Goal: Task Accomplishment & Management: Use online tool/utility

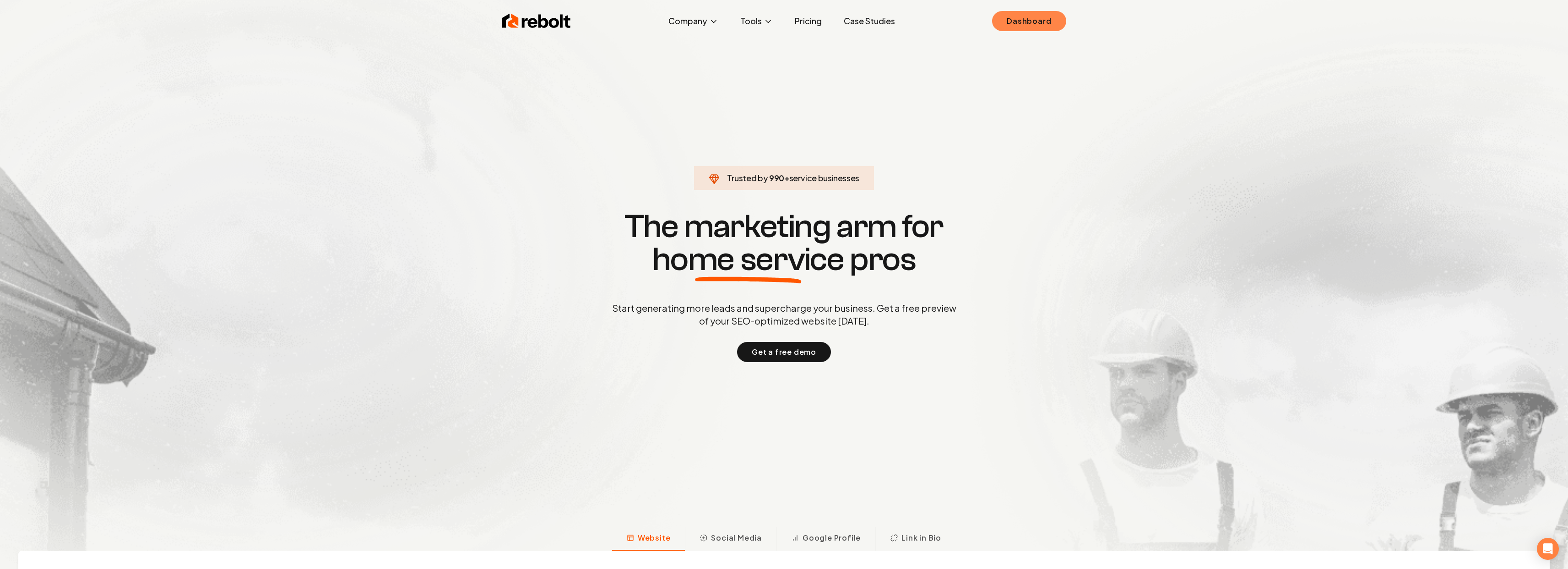
click at [1007, 23] on link "Dashboard" at bounding box center [1029, 21] width 74 height 20
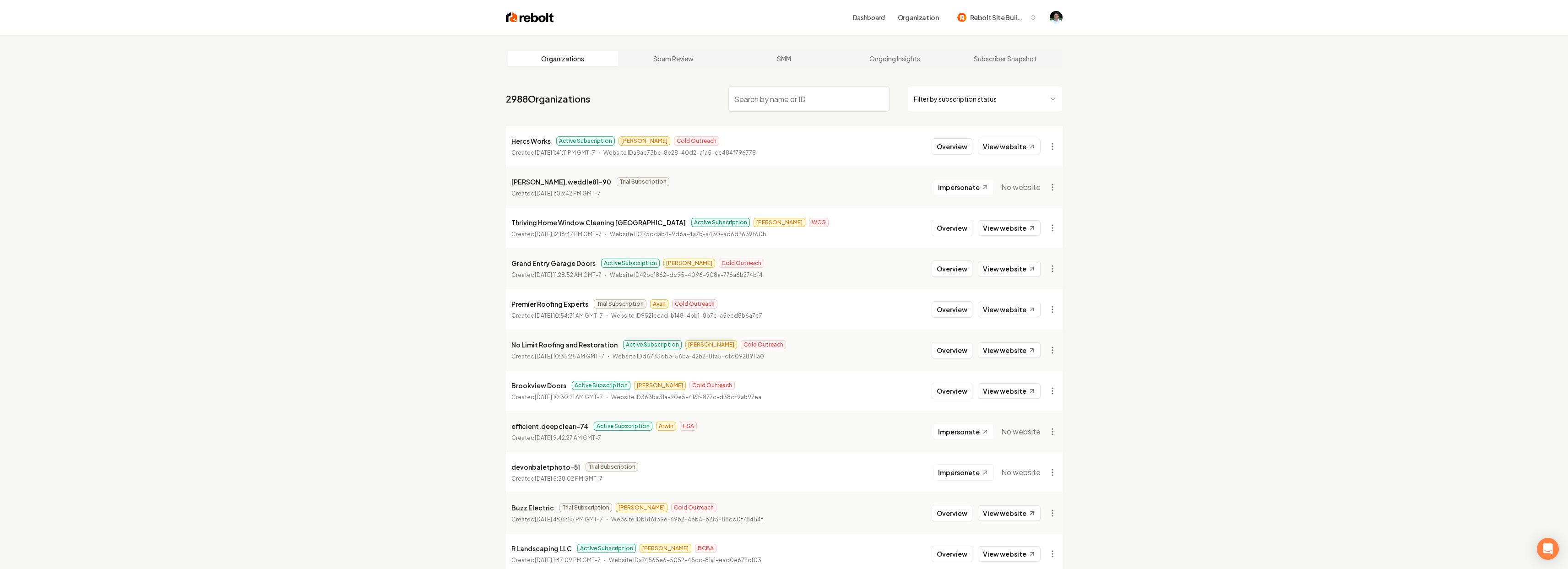
click at [783, 98] on input "search" at bounding box center [809, 99] width 161 height 26
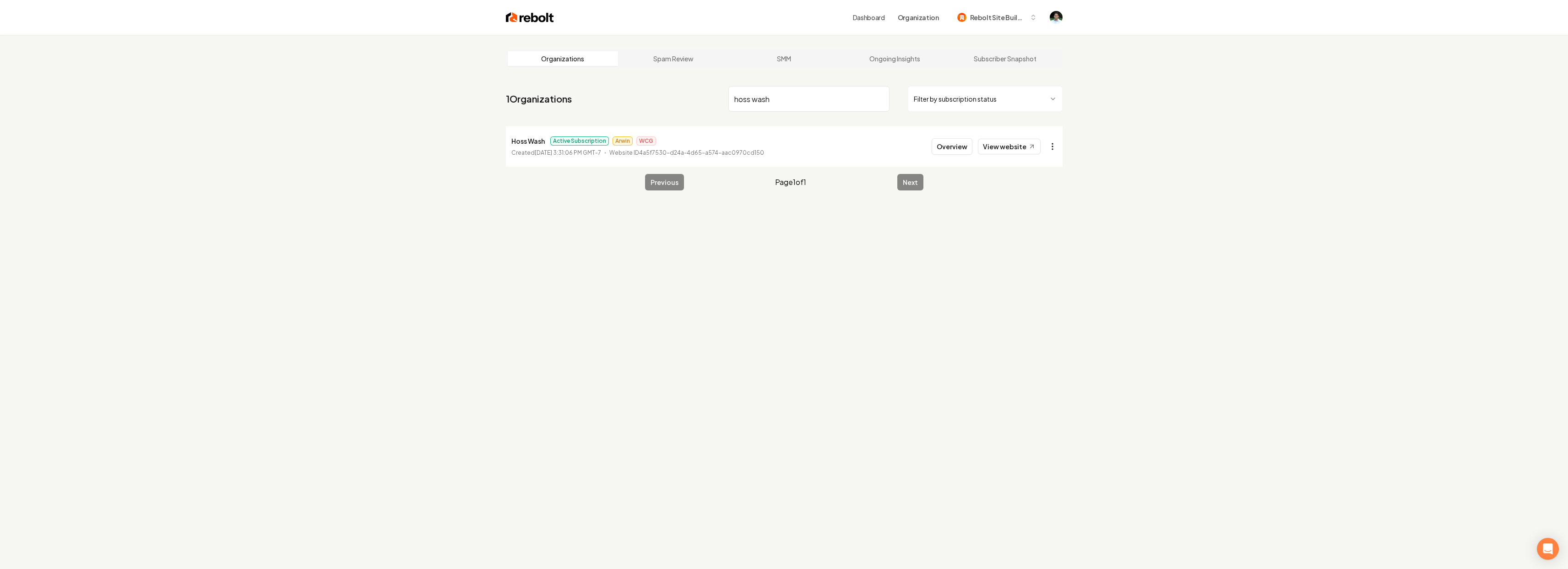
type input "hoss wash"
click at [1048, 140] on html "Dashboard Organization Rebolt Site Builder Organizations Spam Review SMM Ongoin…" at bounding box center [784, 284] width 1568 height 569
click at [1018, 236] on link "View in Stripe" at bounding box center [1030, 240] width 58 height 14
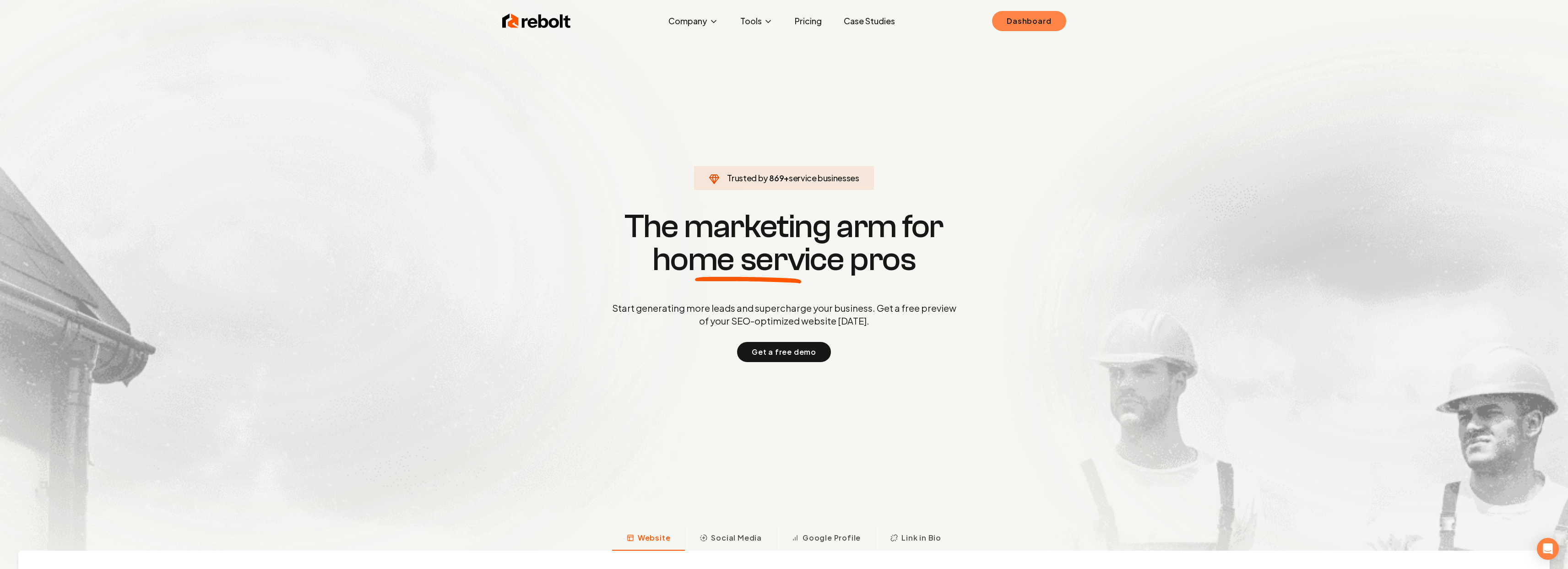
click at [1042, 23] on link "Dashboard" at bounding box center [1029, 21] width 74 height 20
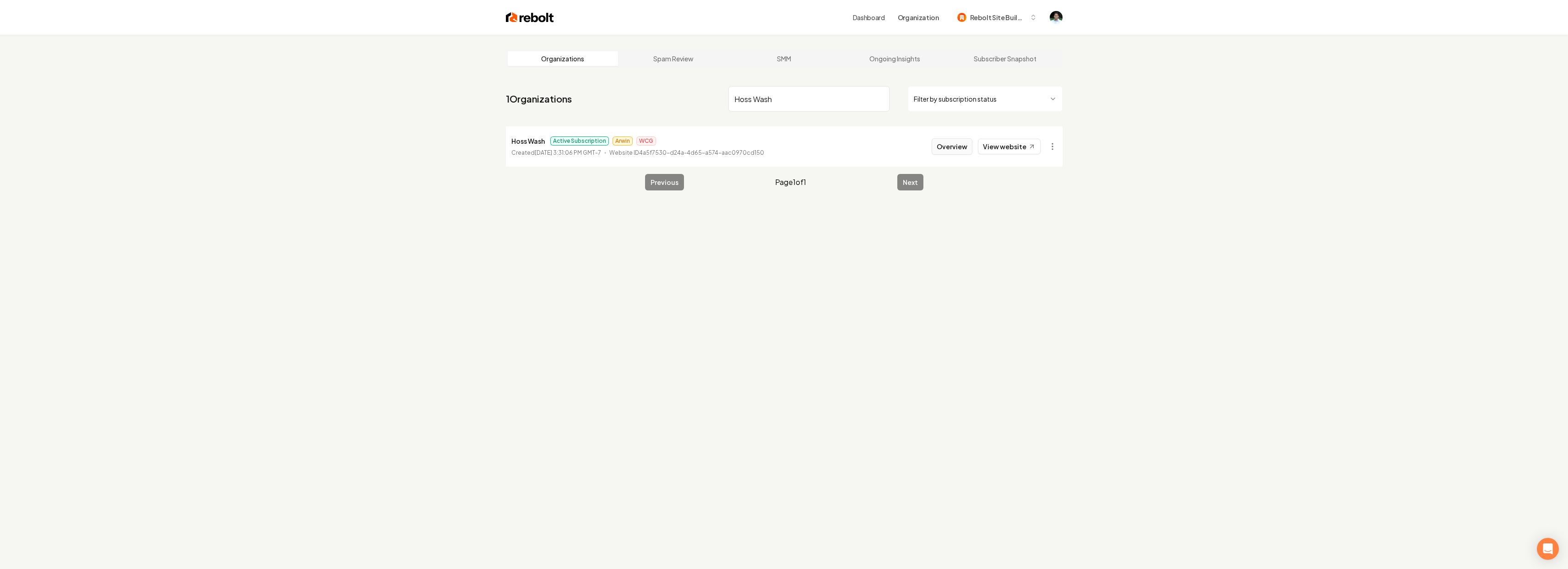
type input "Hoss Wash"
click at [943, 144] on button "Overview" at bounding box center [953, 145] width 41 height 16
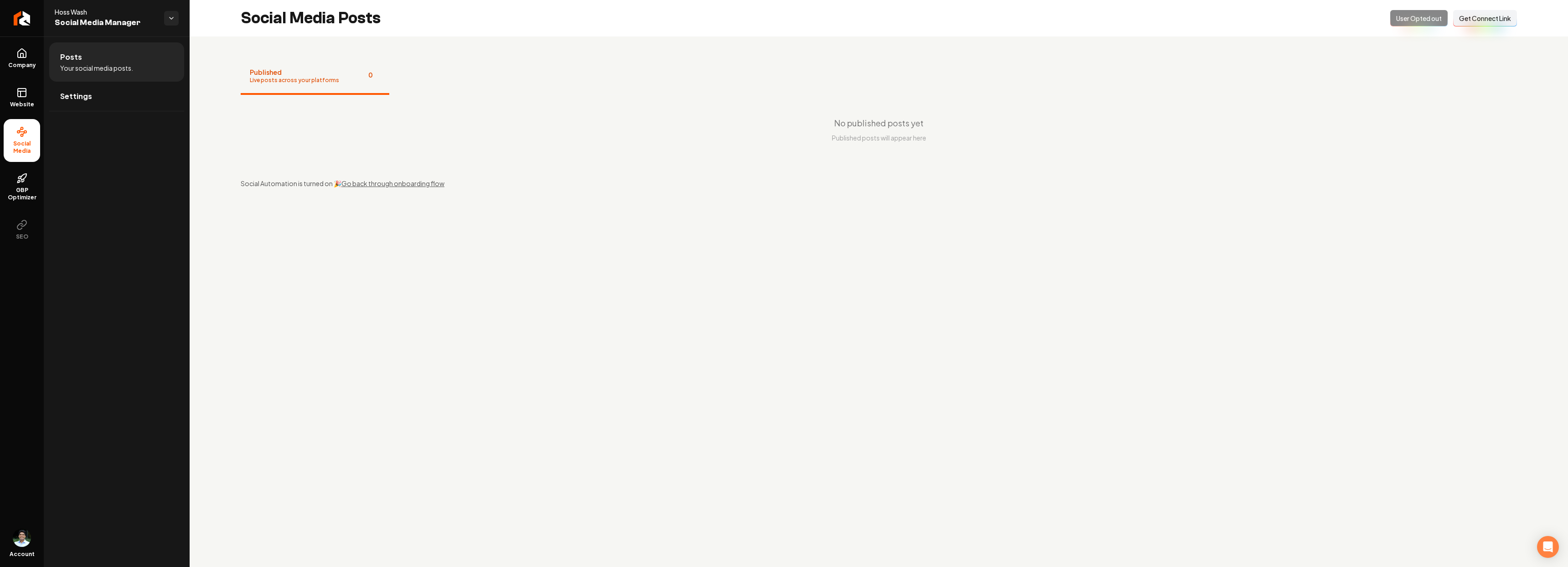
click at [30, 136] on li "Social Media" at bounding box center [21, 140] width 36 height 43
click at [25, 101] on span "Website" at bounding box center [22, 104] width 31 height 8
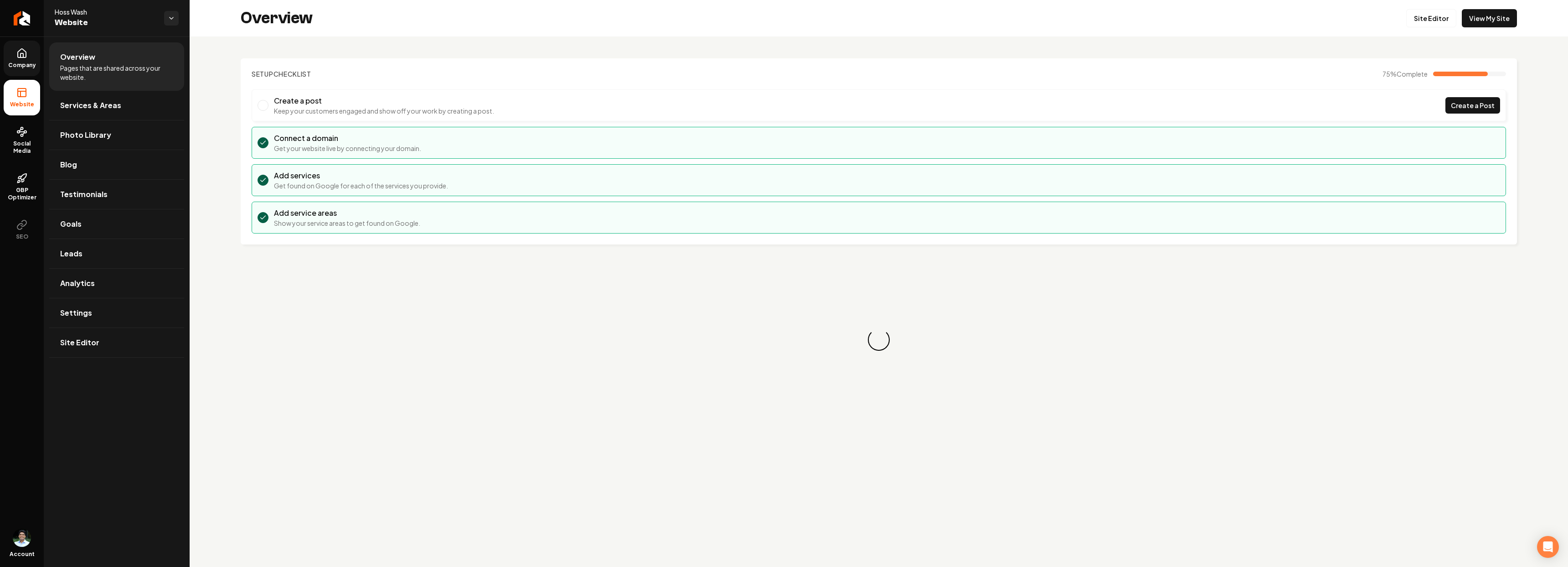
click at [25, 64] on span "Company" at bounding box center [21, 65] width 35 height 8
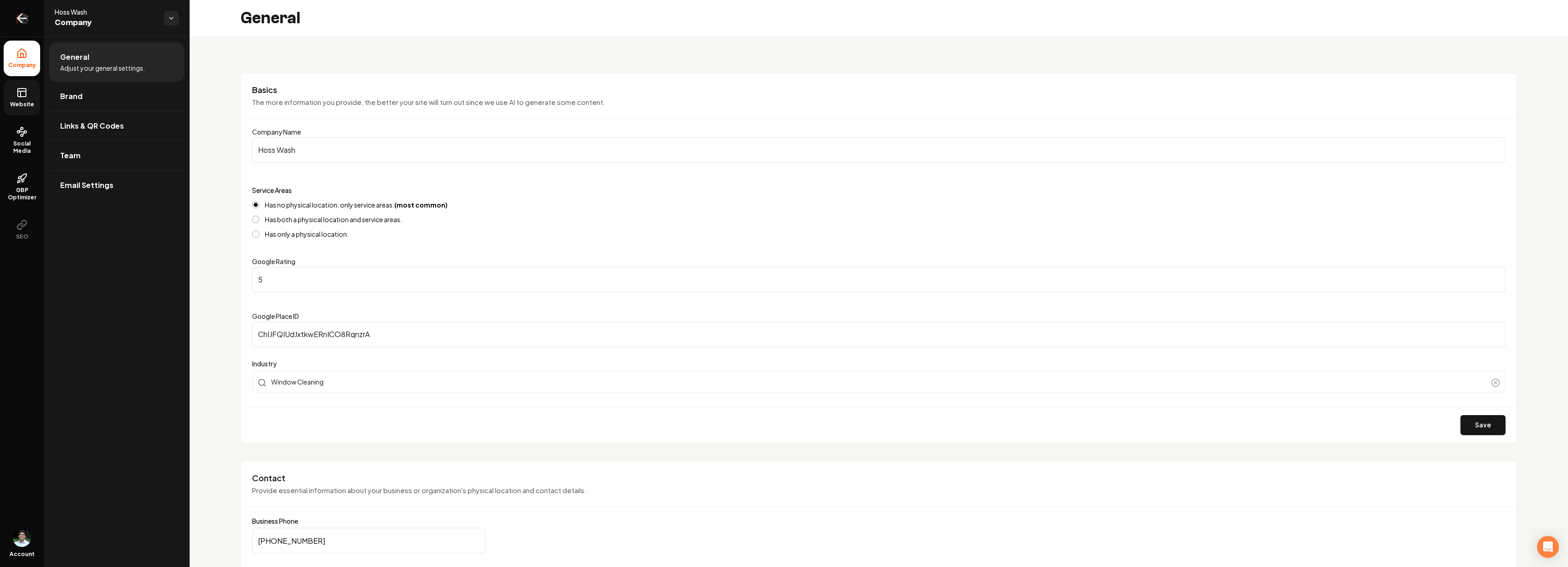
click at [25, 20] on icon "Return to dashboard" at bounding box center [21, 18] width 14 height 14
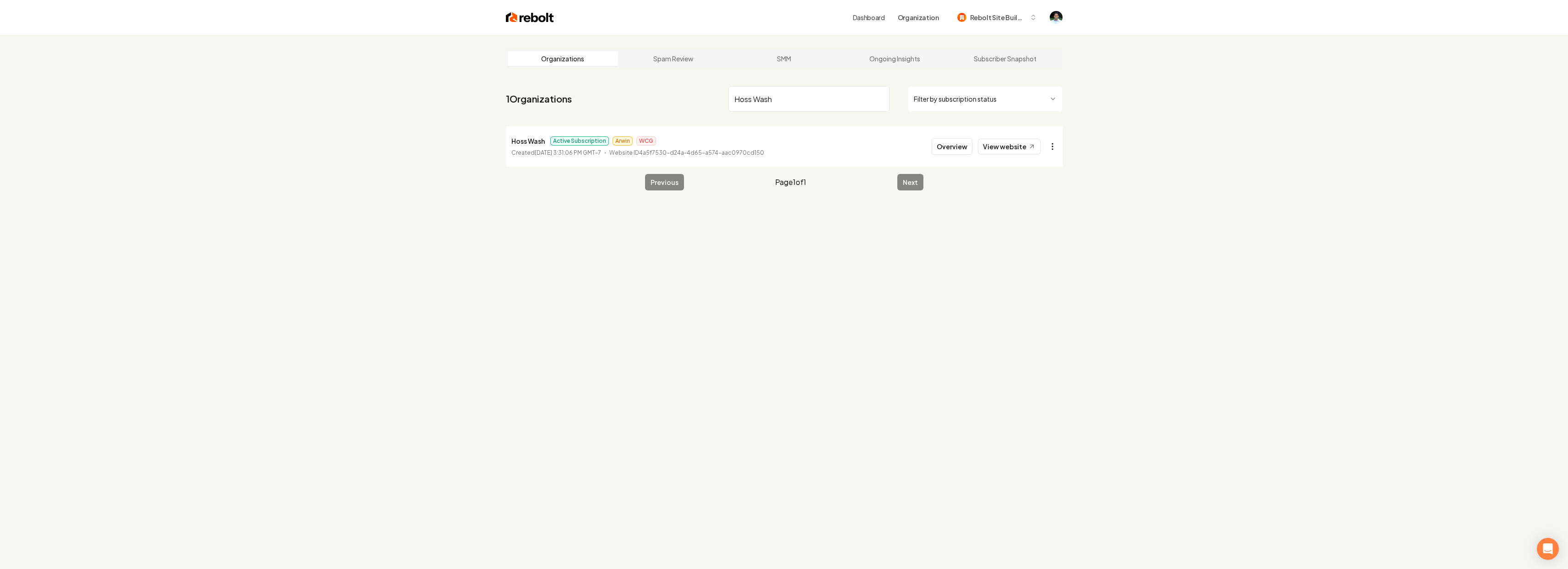
type input "Hoss Wash"
click at [1052, 146] on html "Dashboard Organization Rebolt Site Builder Organizations Spam Review SMM Ongoin…" at bounding box center [787, 284] width 1576 height 569
click at [1027, 237] on link "View in Stripe" at bounding box center [1030, 240] width 58 height 14
click at [1050, 146] on html "Dashboard Organization Rebolt Site Builder Organizations Spam Review SMM Ongoin…" at bounding box center [784, 284] width 1568 height 569
click at [1029, 196] on div "Get Payment Link" at bounding box center [1030, 196] width 58 height 14
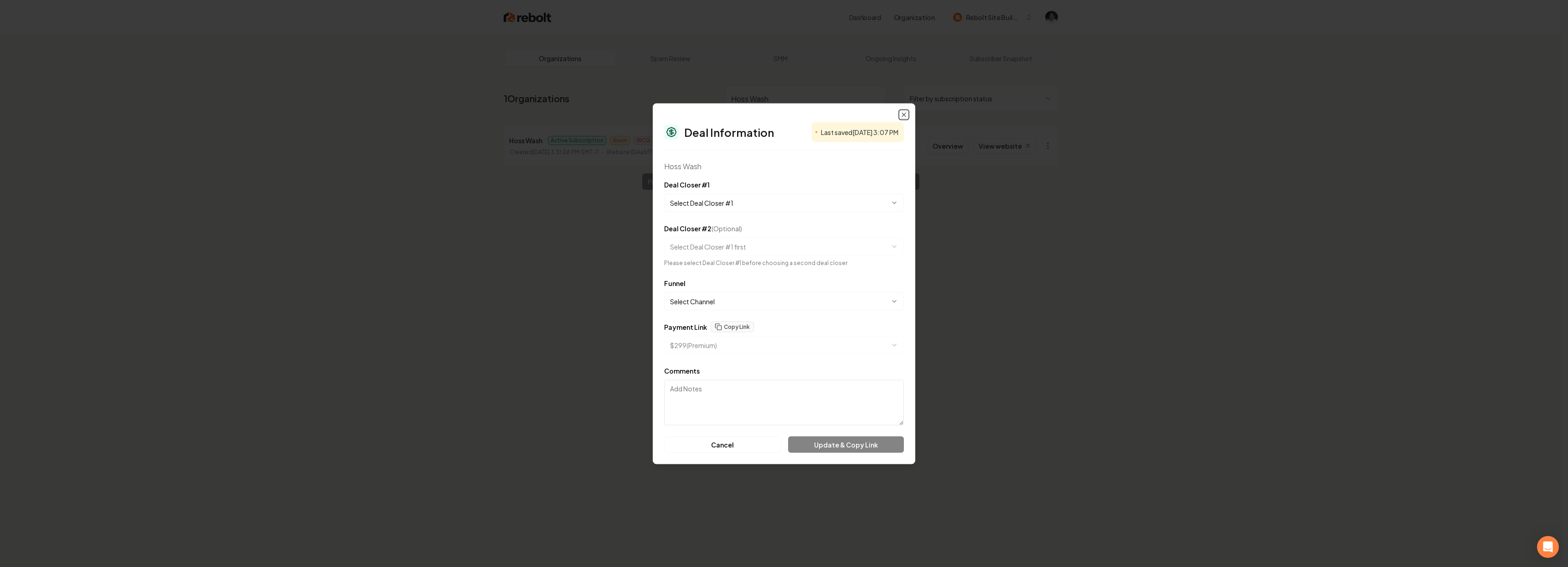
select select "**********"
click at [902, 115] on icon "button" at bounding box center [903, 114] width 8 height 8
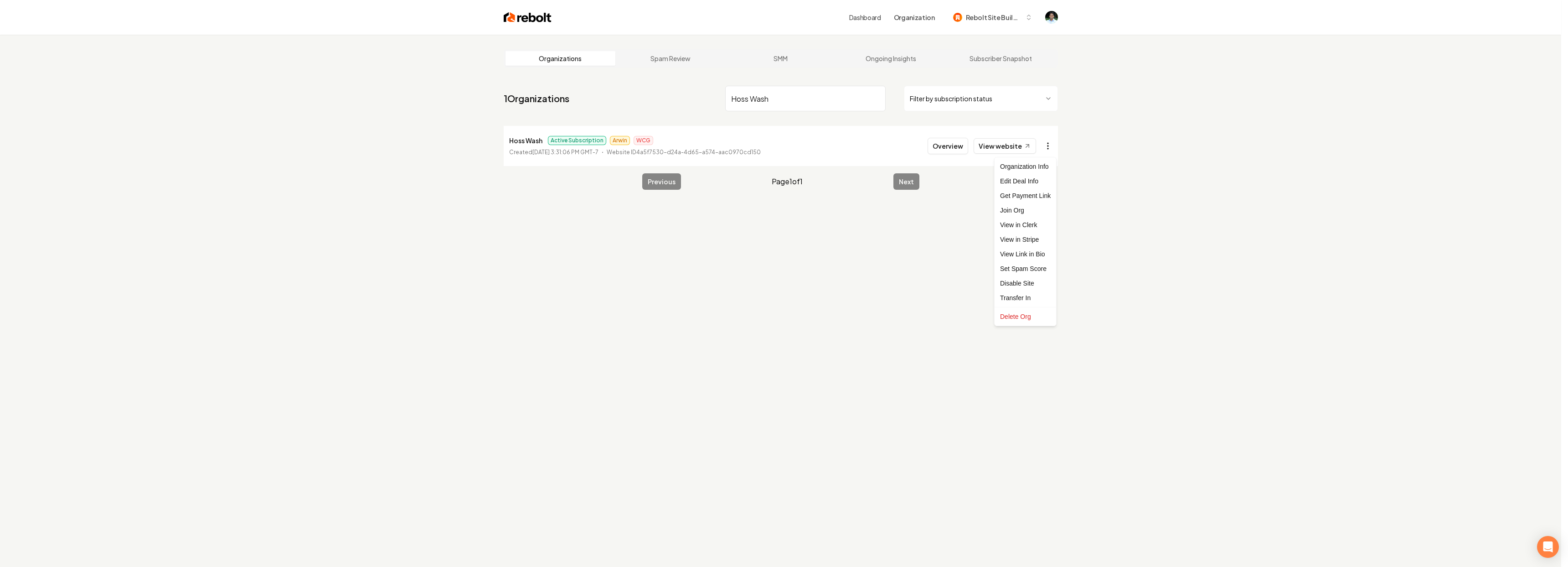
click at [1043, 147] on html "Dashboard Organization Rebolt Site Builder Organizations Spam Review SMM Ongoin…" at bounding box center [784, 283] width 1568 height 567
click at [1033, 244] on link "View in Stripe" at bounding box center [1025, 239] width 58 height 14
click at [958, 143] on button "Overview" at bounding box center [948, 145] width 41 height 16
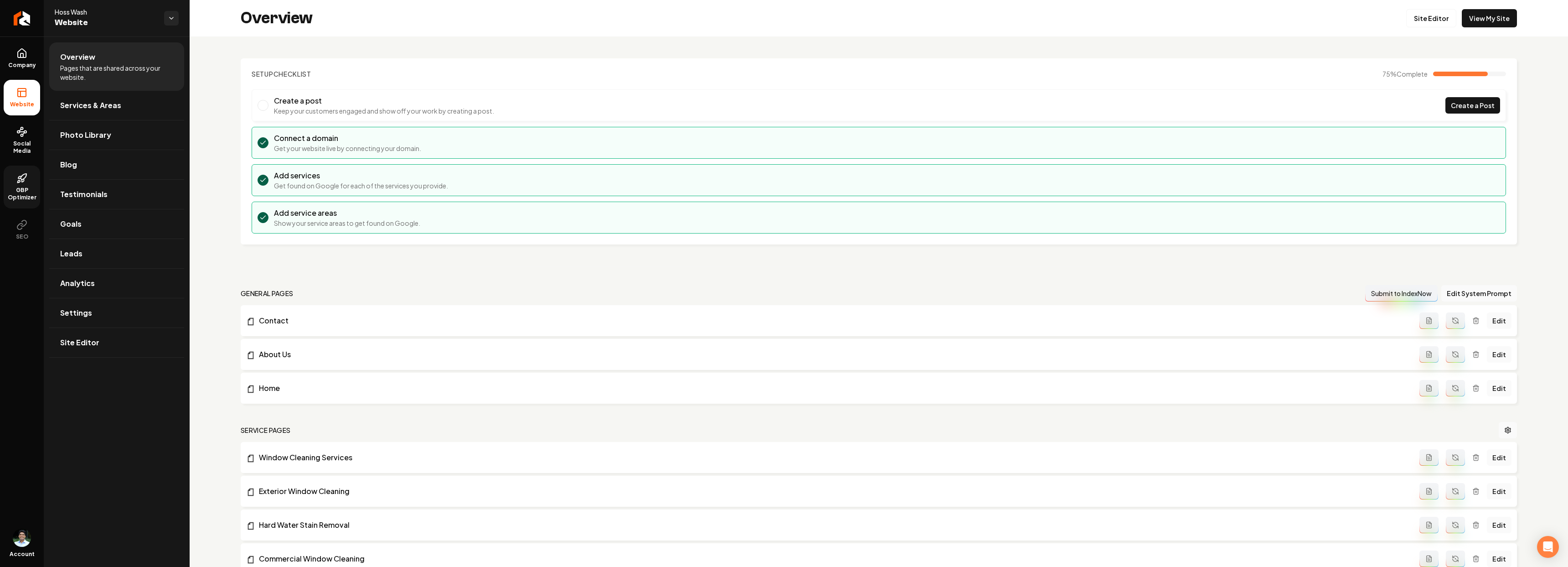
click at [32, 186] on span "GBP Optimizer" at bounding box center [21, 193] width 36 height 14
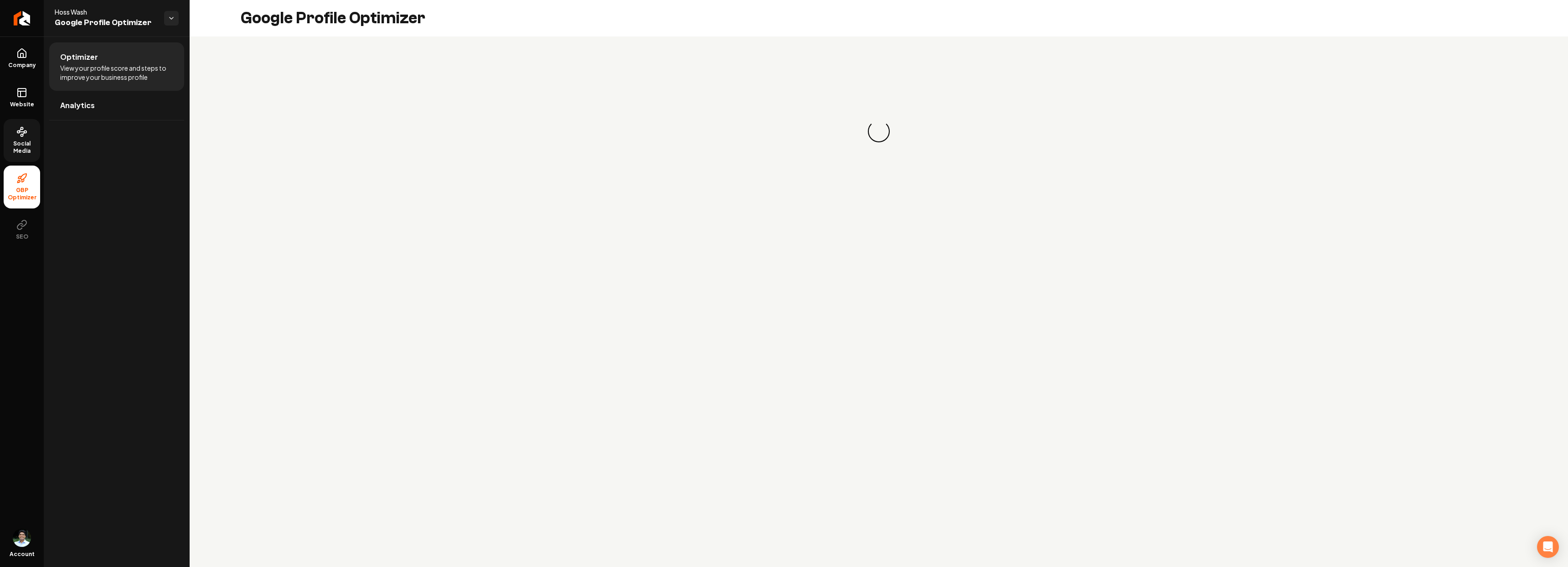
click at [35, 153] on span "Social Media" at bounding box center [21, 147] width 36 height 14
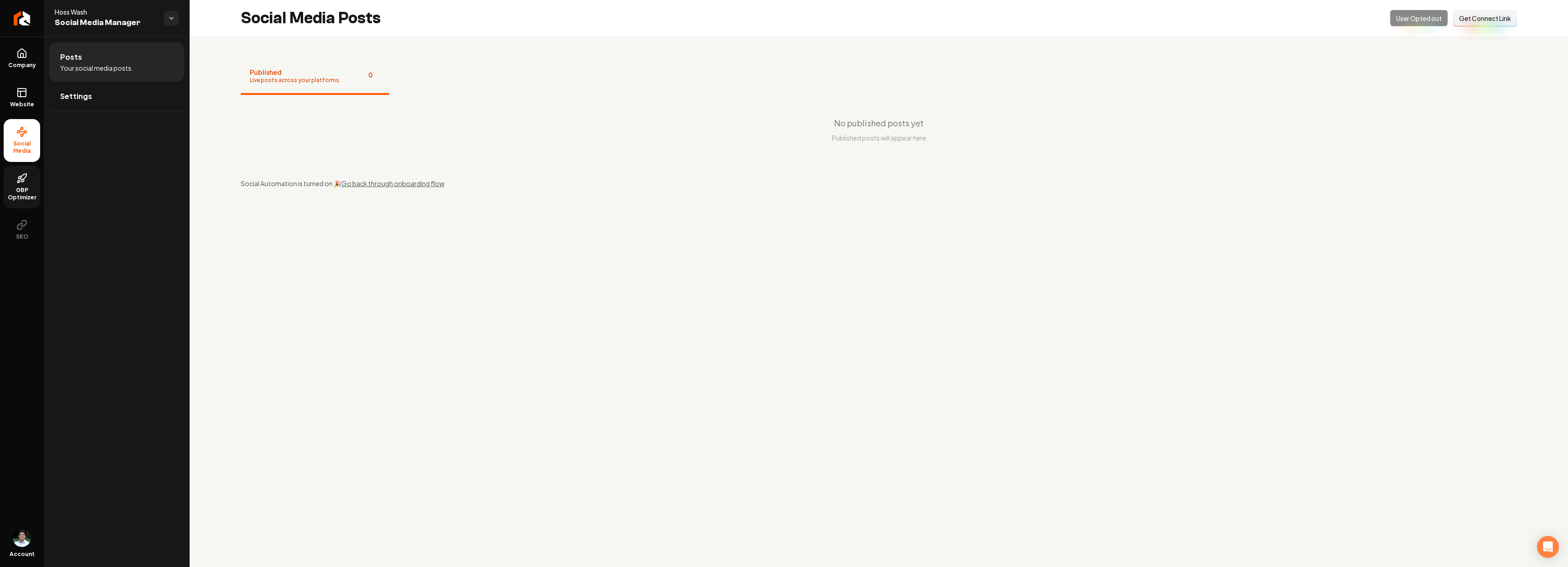
click at [1483, 14] on span "Get Connect Link" at bounding box center [1484, 18] width 52 height 9
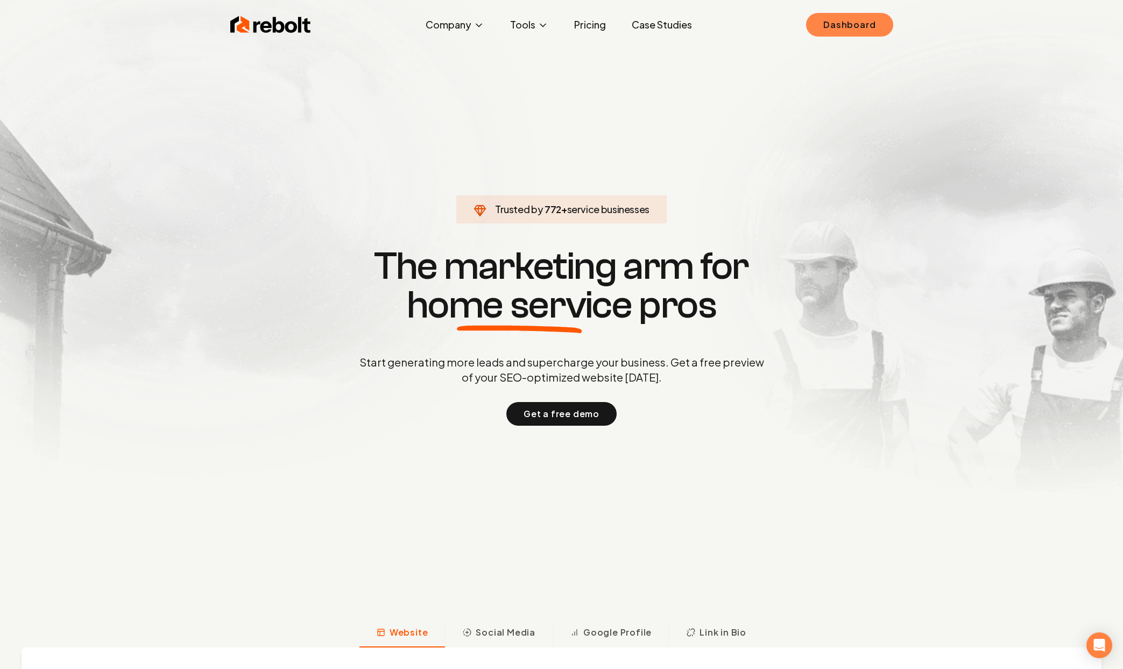
click at [834, 24] on link "Dashboard" at bounding box center [849, 25] width 87 height 24
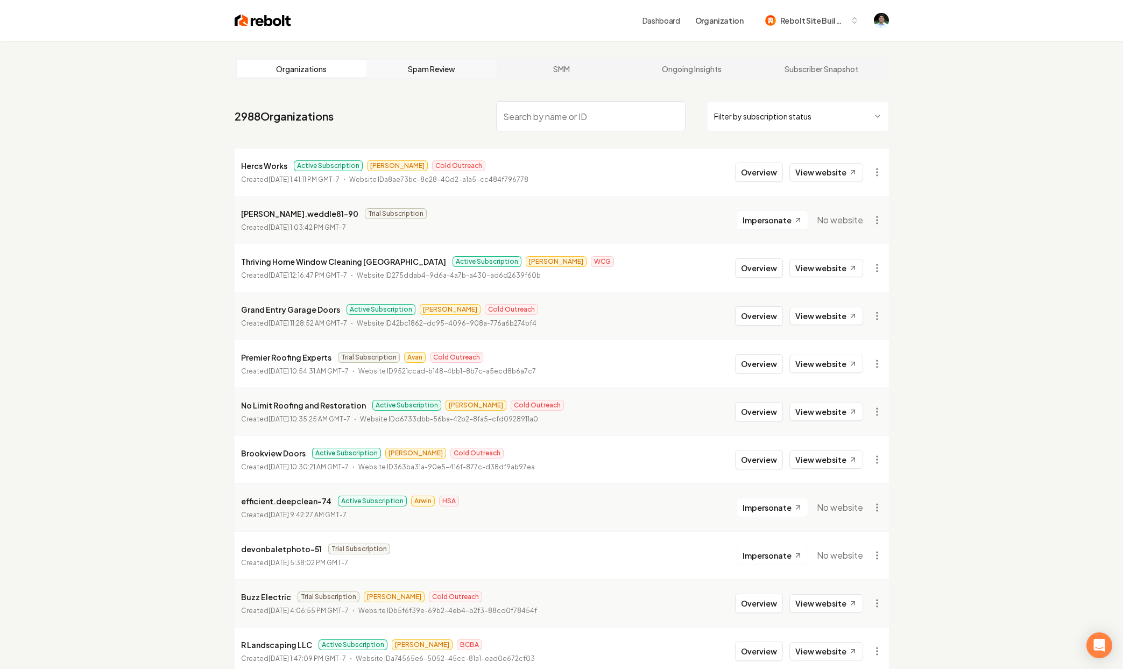
click at [425, 60] on link "Spam Review" at bounding box center [431, 68] width 130 height 17
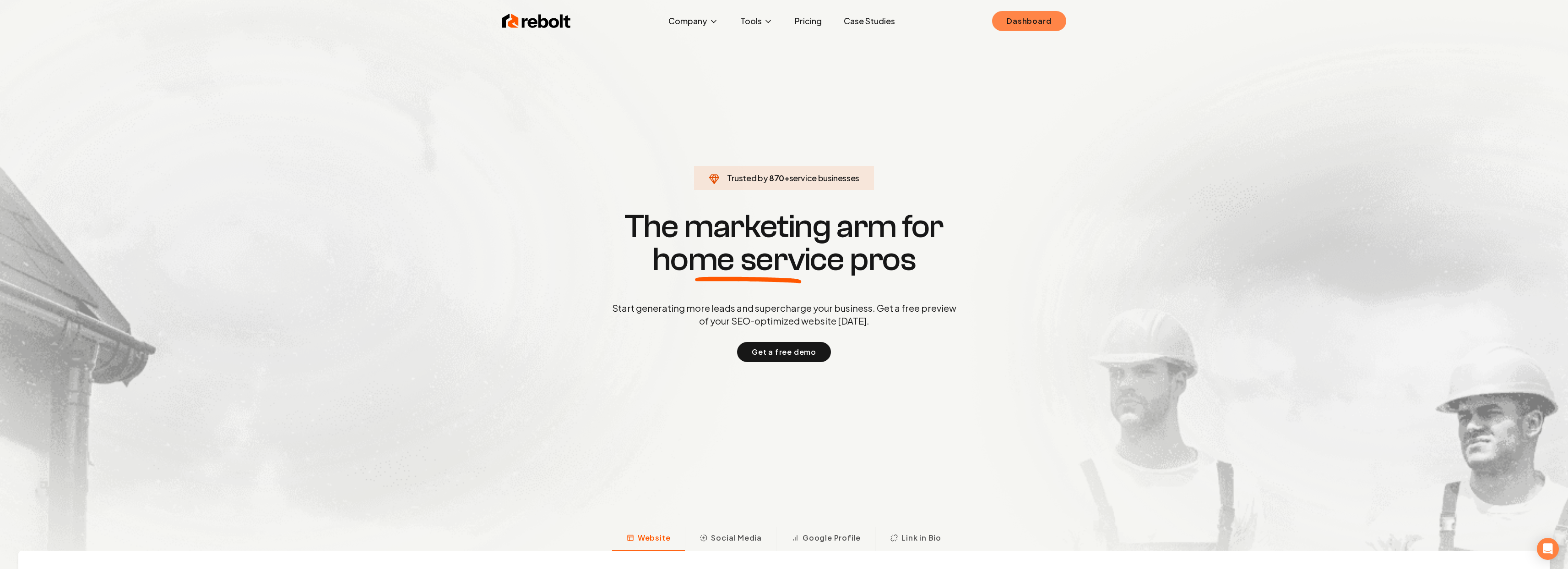
click at [1009, 21] on link "Dashboard" at bounding box center [1029, 21] width 74 height 20
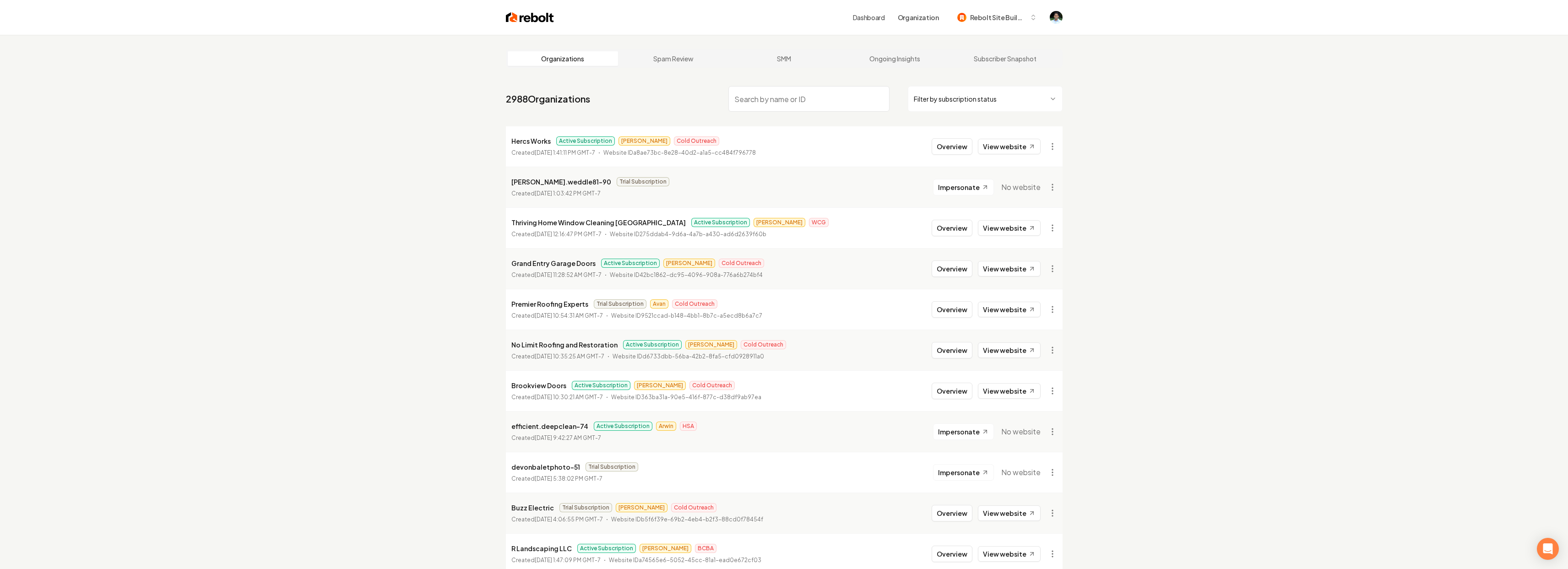
click at [776, 109] on input "search" at bounding box center [809, 99] width 161 height 26
click at [772, 94] on input "search" at bounding box center [809, 99] width 161 height 26
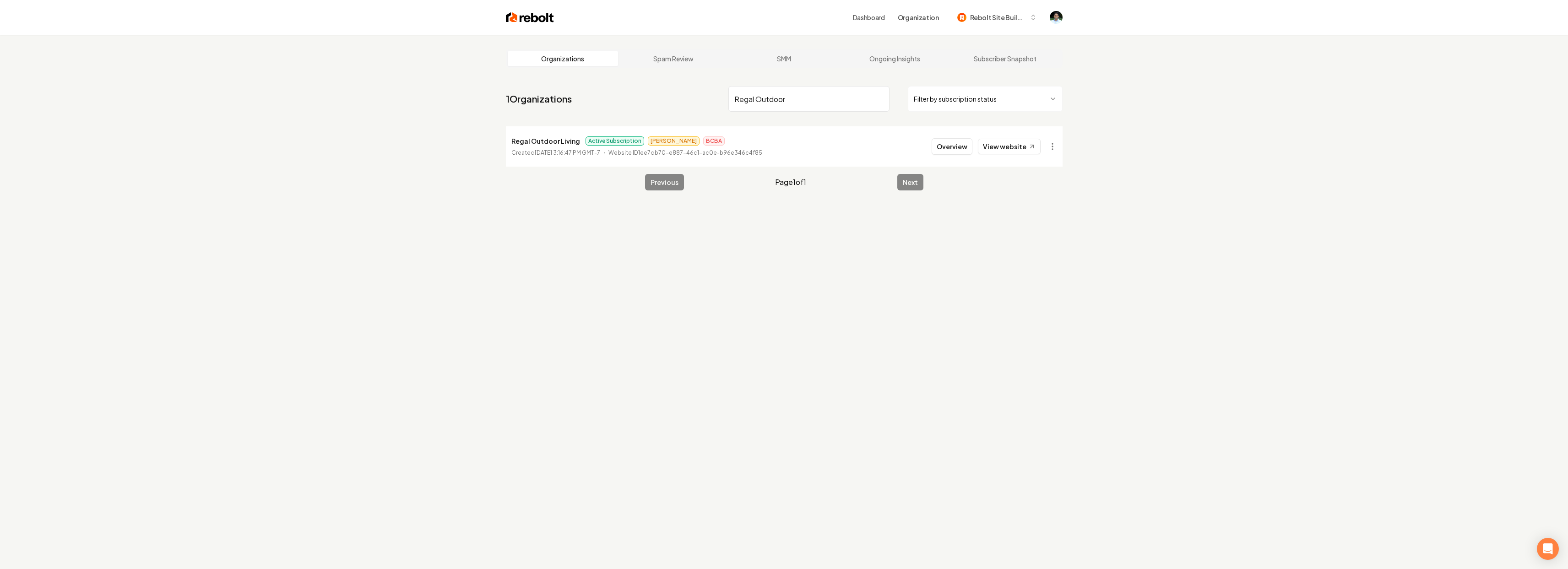
type input "Regal Outdoor"
click at [948, 143] on button "Overview" at bounding box center [953, 145] width 41 height 16
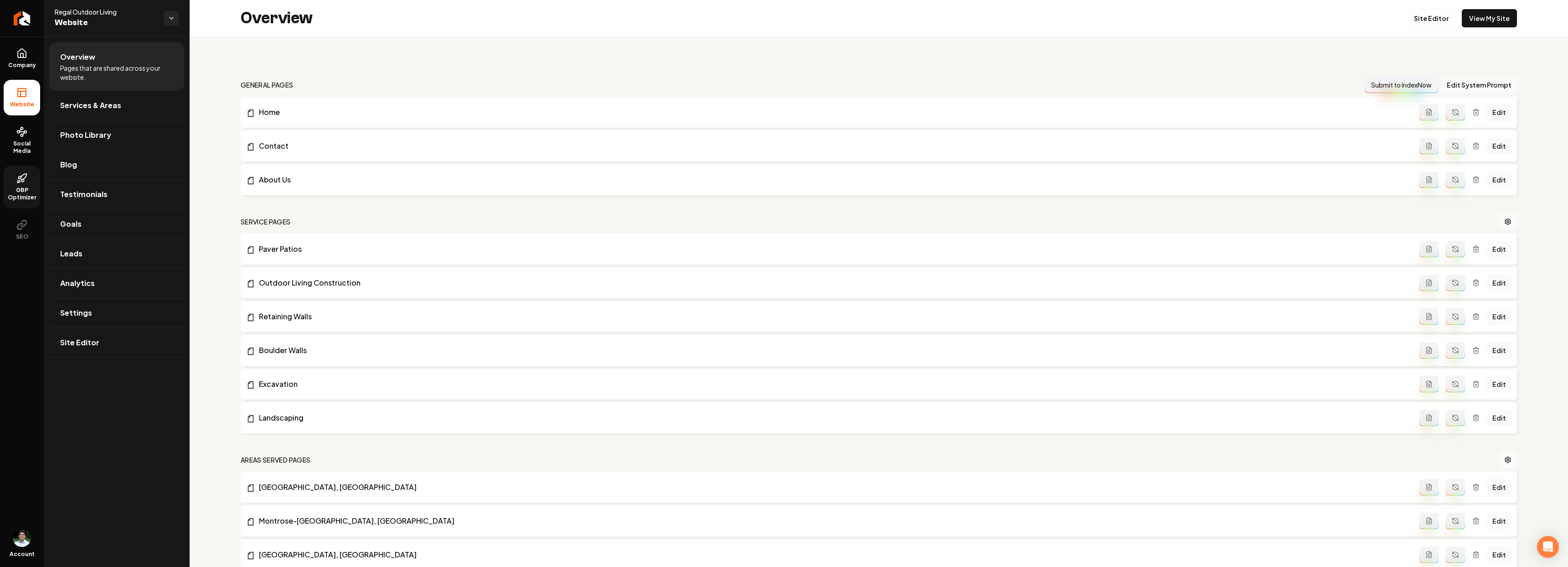
click at [26, 188] on span "GBP Optimizer" at bounding box center [21, 193] width 36 height 14
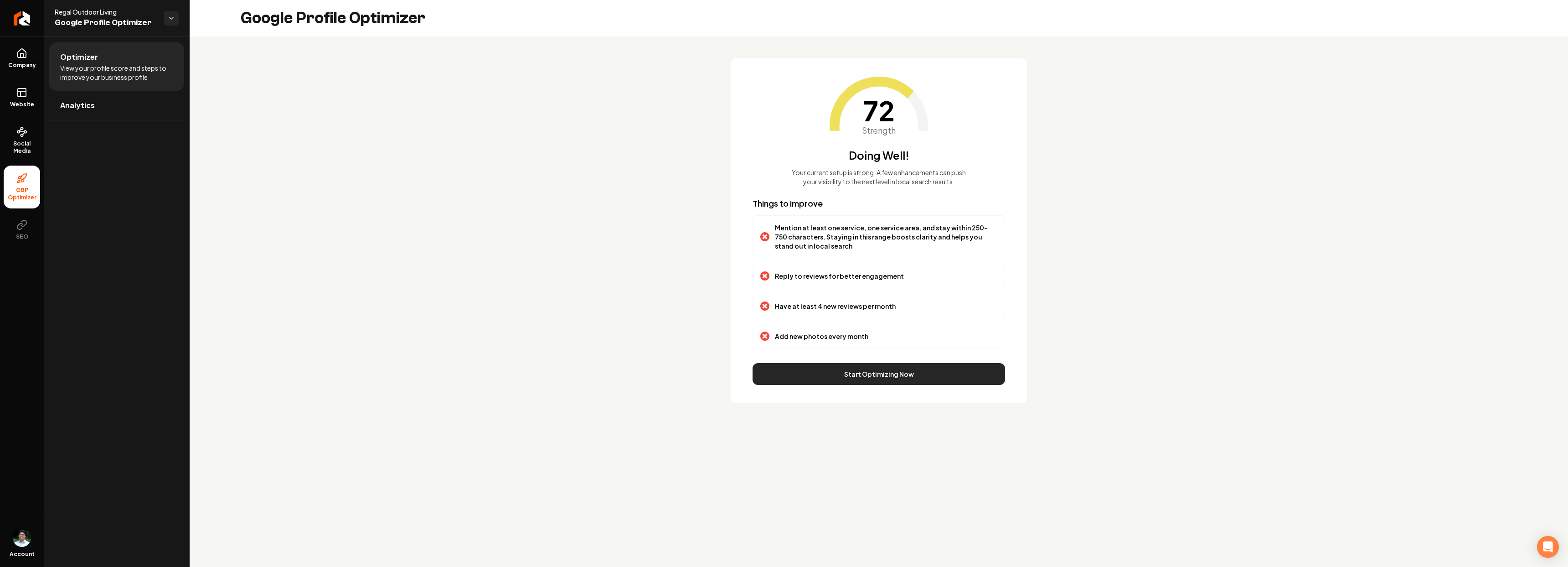
click at [905, 375] on button "Start Optimizing Now" at bounding box center [878, 374] width 252 height 22
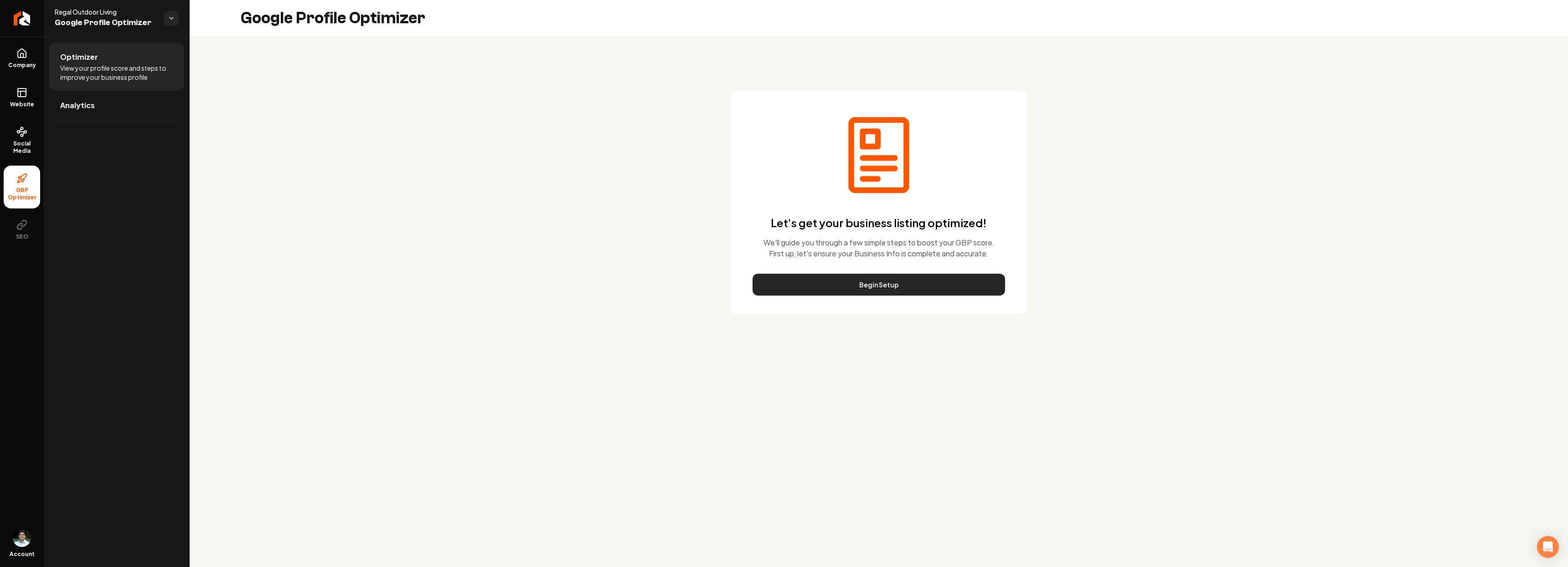
click at [898, 284] on button "Begin Setup" at bounding box center [878, 285] width 252 height 22
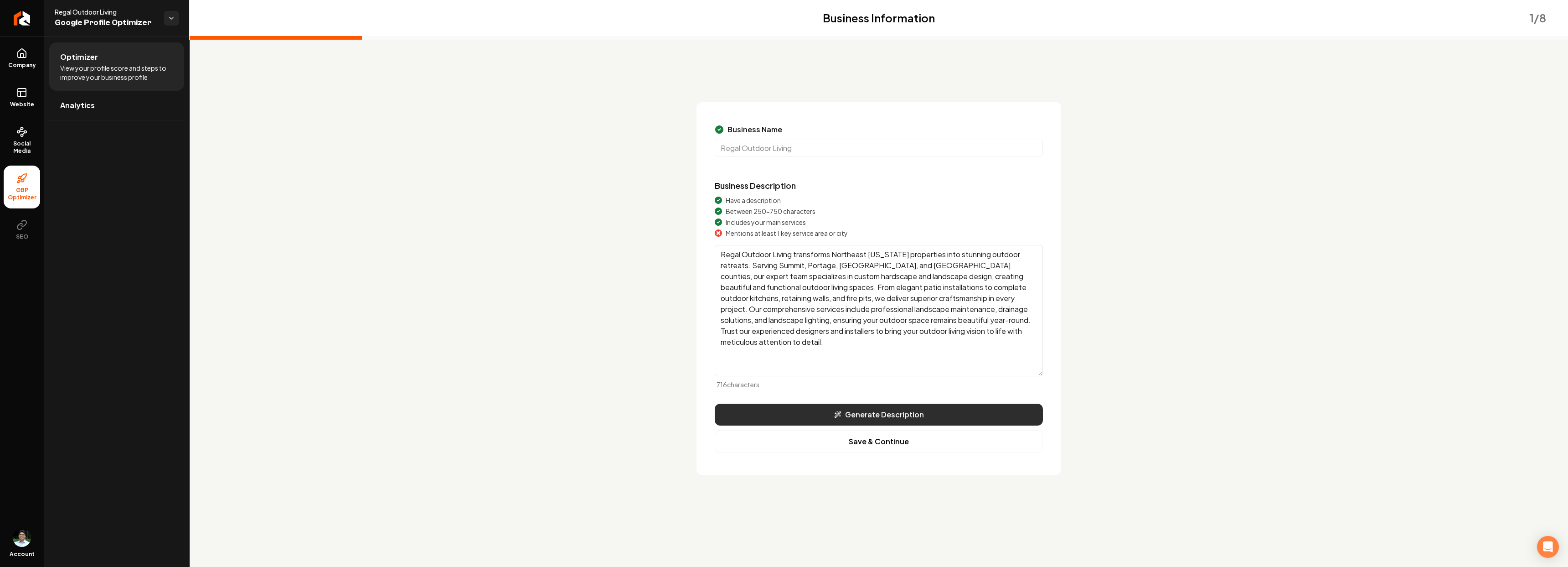
click at [890, 409] on button "Generate Description" at bounding box center [878, 414] width 328 height 22
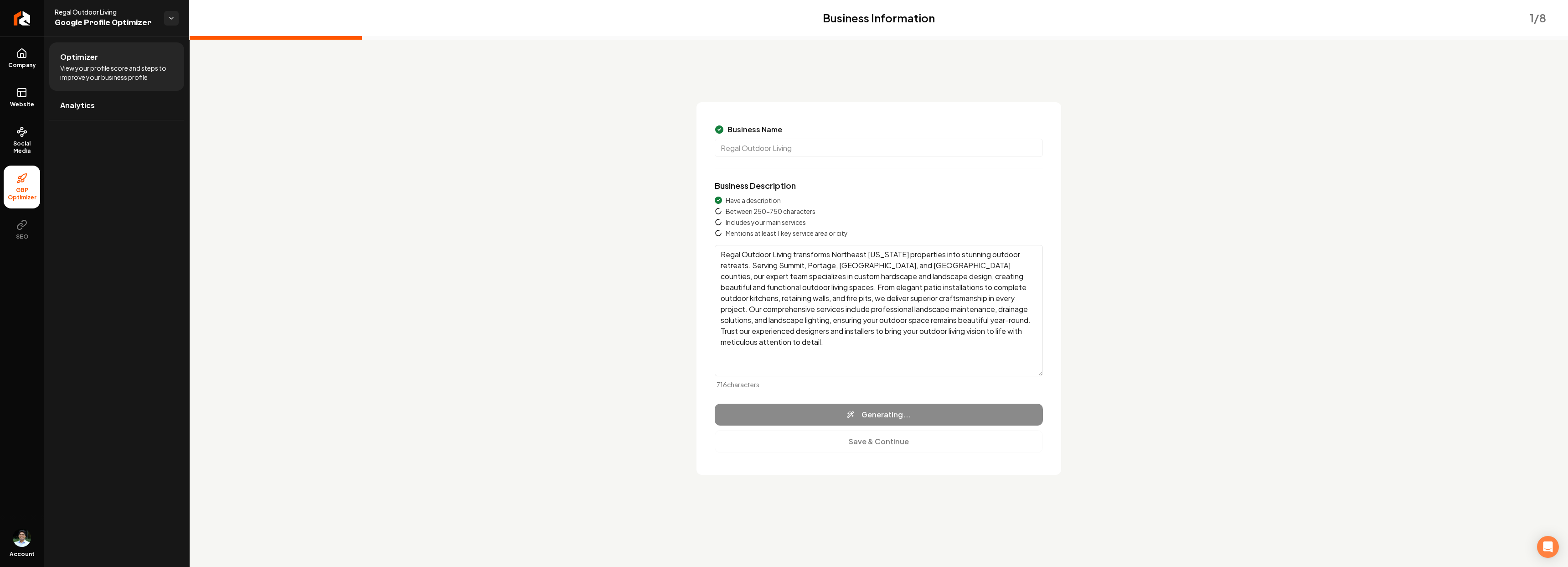
type textarea "Regal Outdoor Living specializes in transforming outdoor spaces into personaliz…"
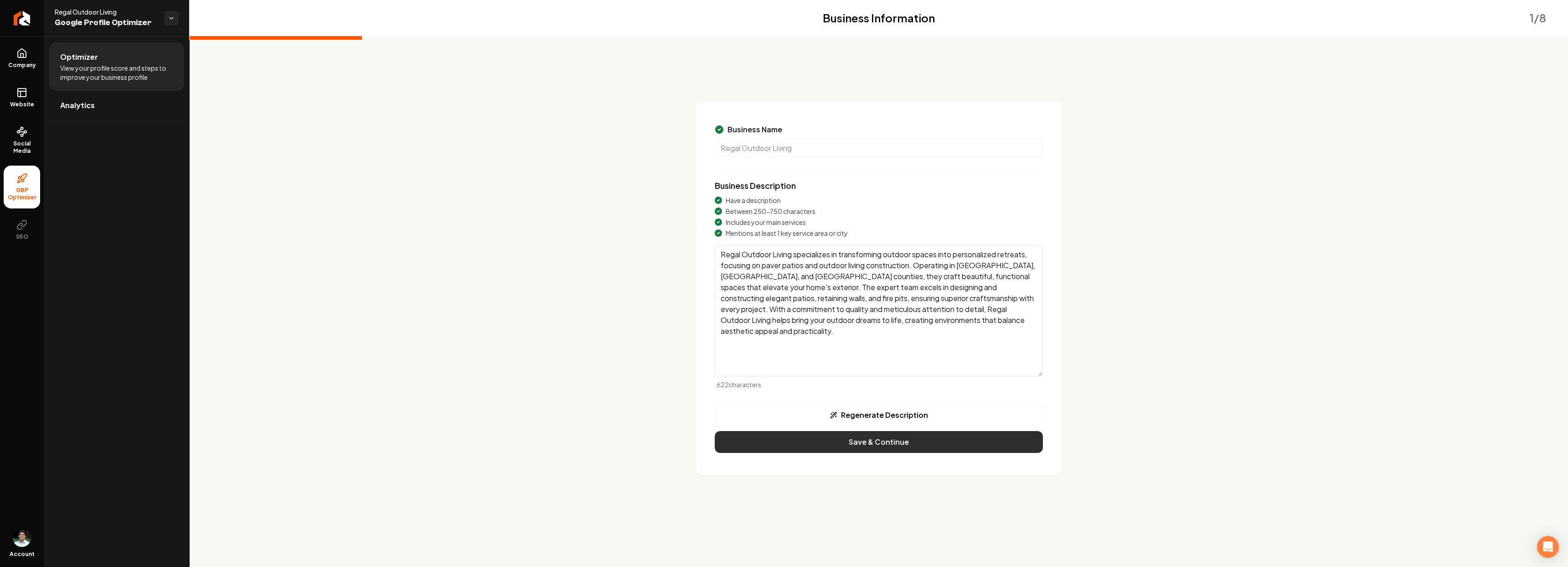
click at [841, 443] on button "Save & Continue" at bounding box center [878, 442] width 328 height 22
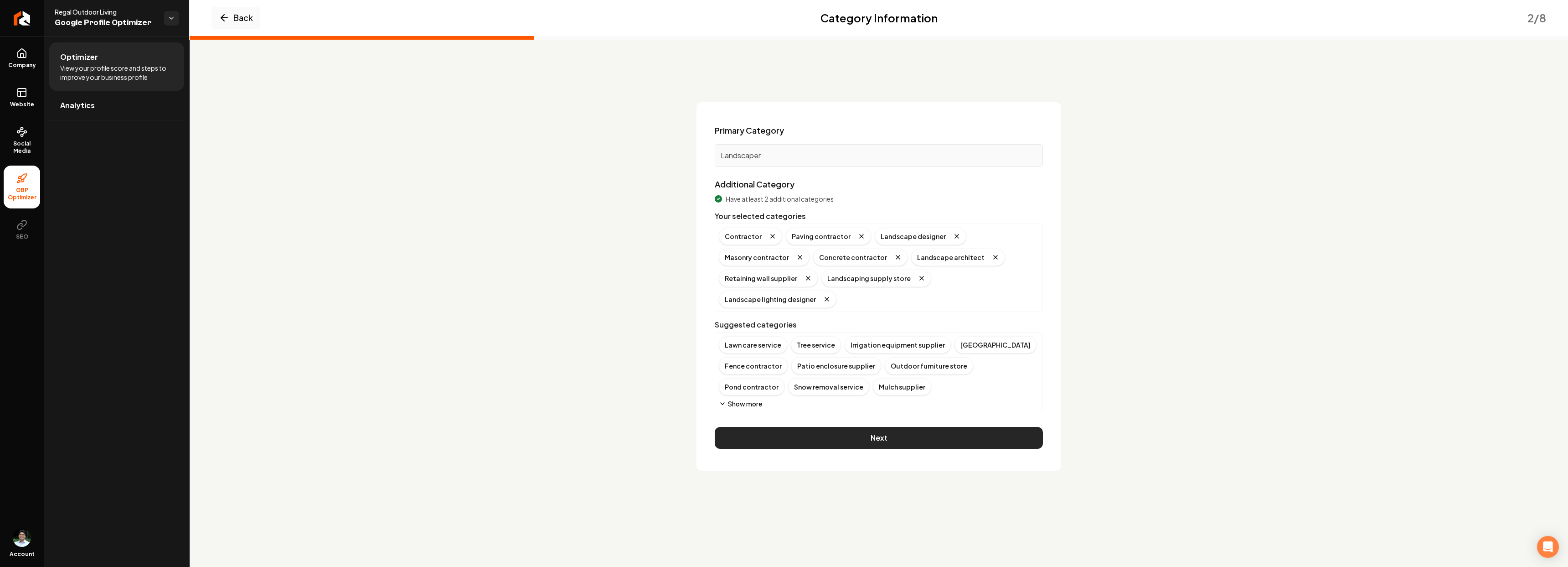
click at [828, 435] on button "Next" at bounding box center [878, 438] width 328 height 22
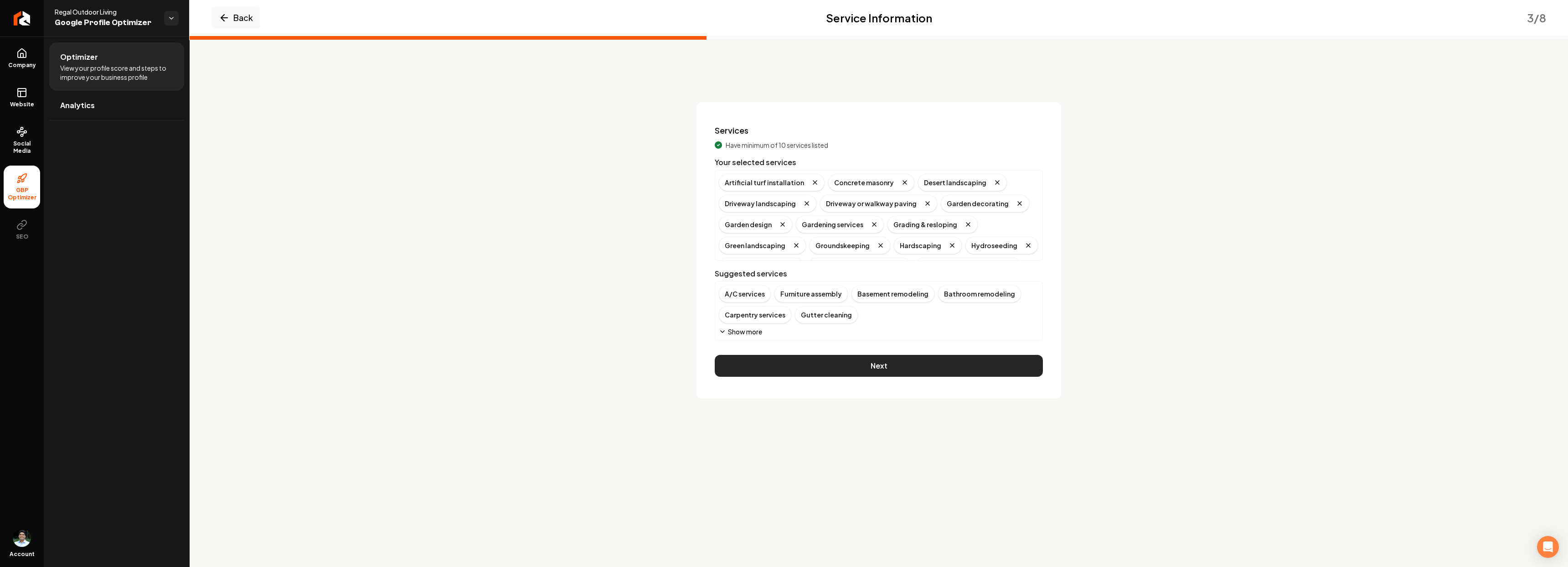
click at [862, 359] on button "Next" at bounding box center [878, 366] width 328 height 22
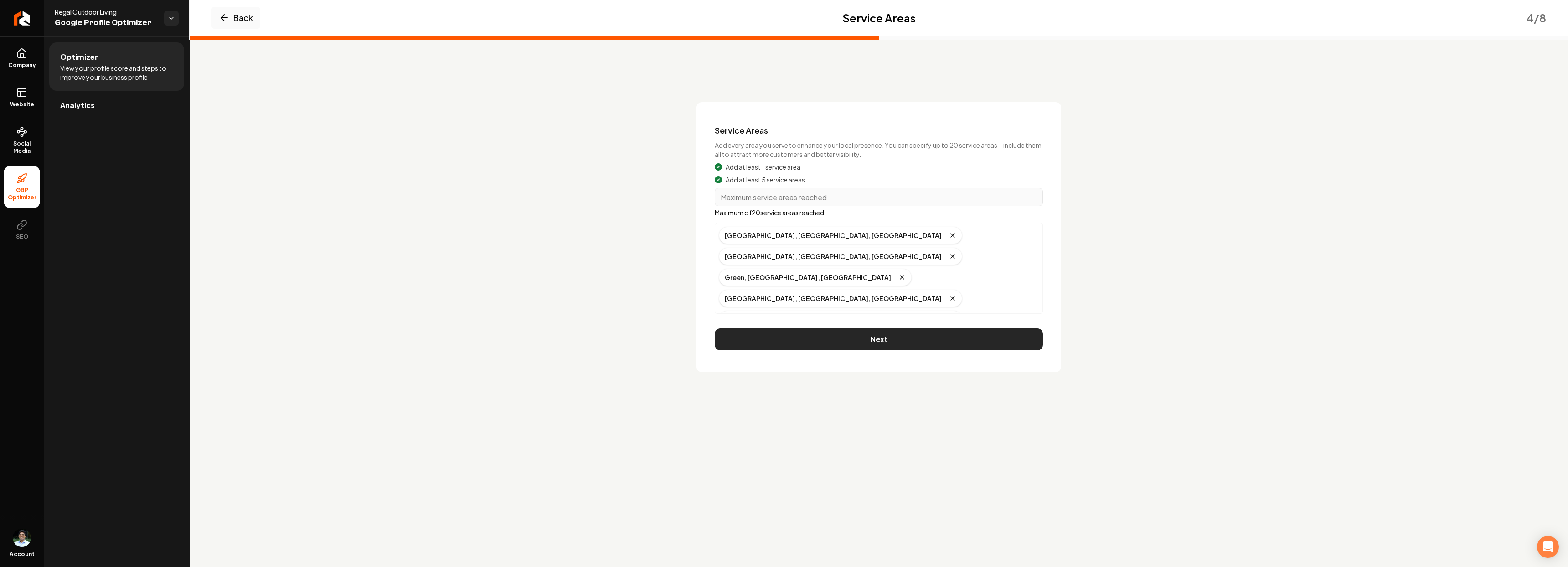
click at [834, 345] on button "Next" at bounding box center [878, 339] width 328 height 22
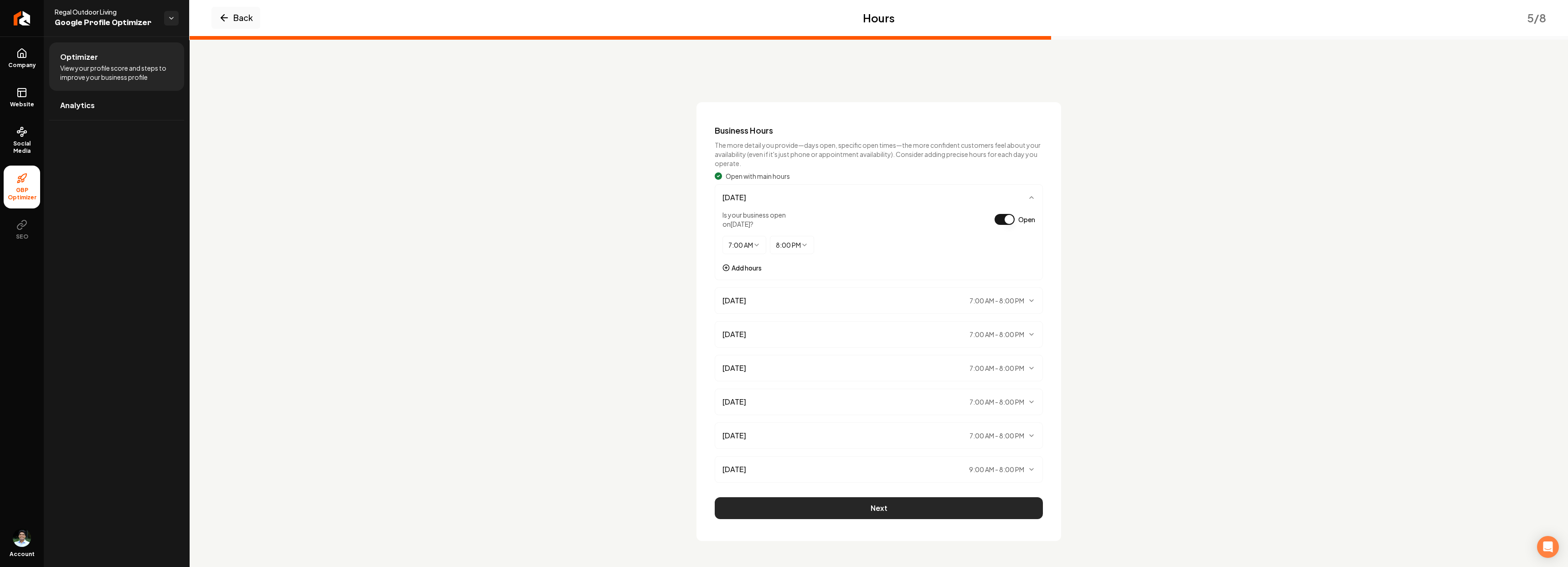
click at [892, 506] on button "Next" at bounding box center [878, 508] width 328 height 22
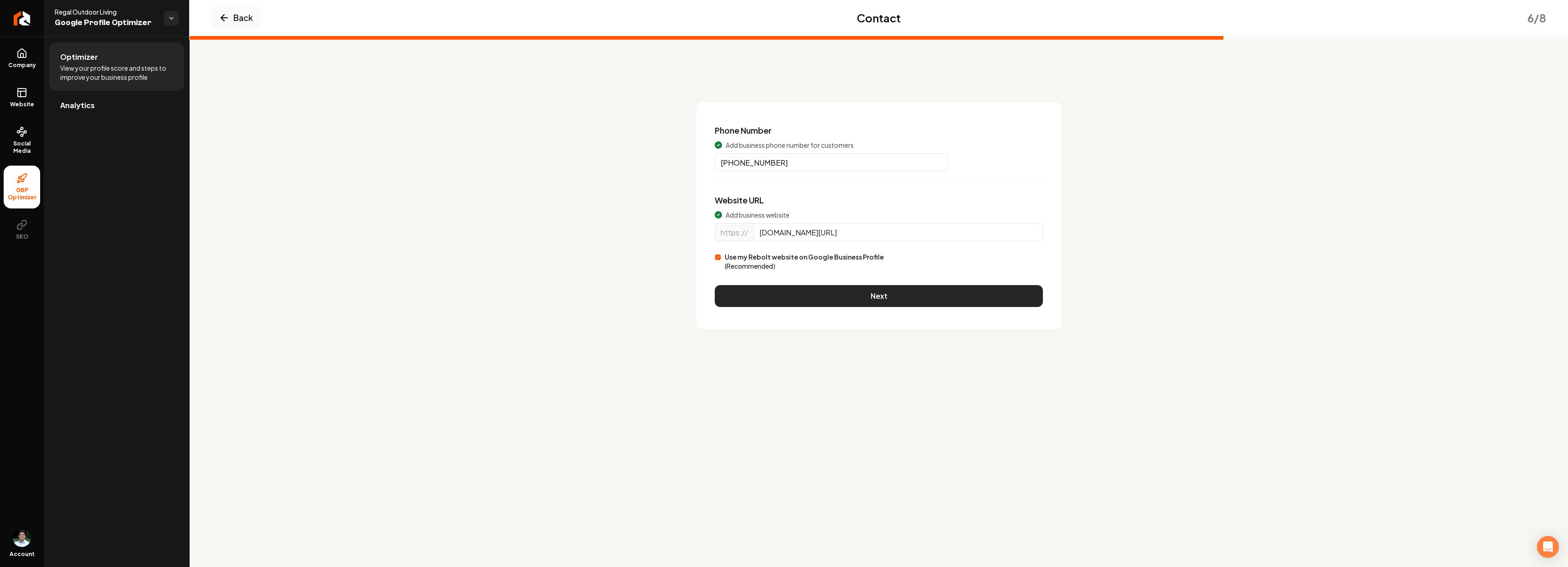
click at [822, 306] on button "Next" at bounding box center [878, 296] width 328 height 22
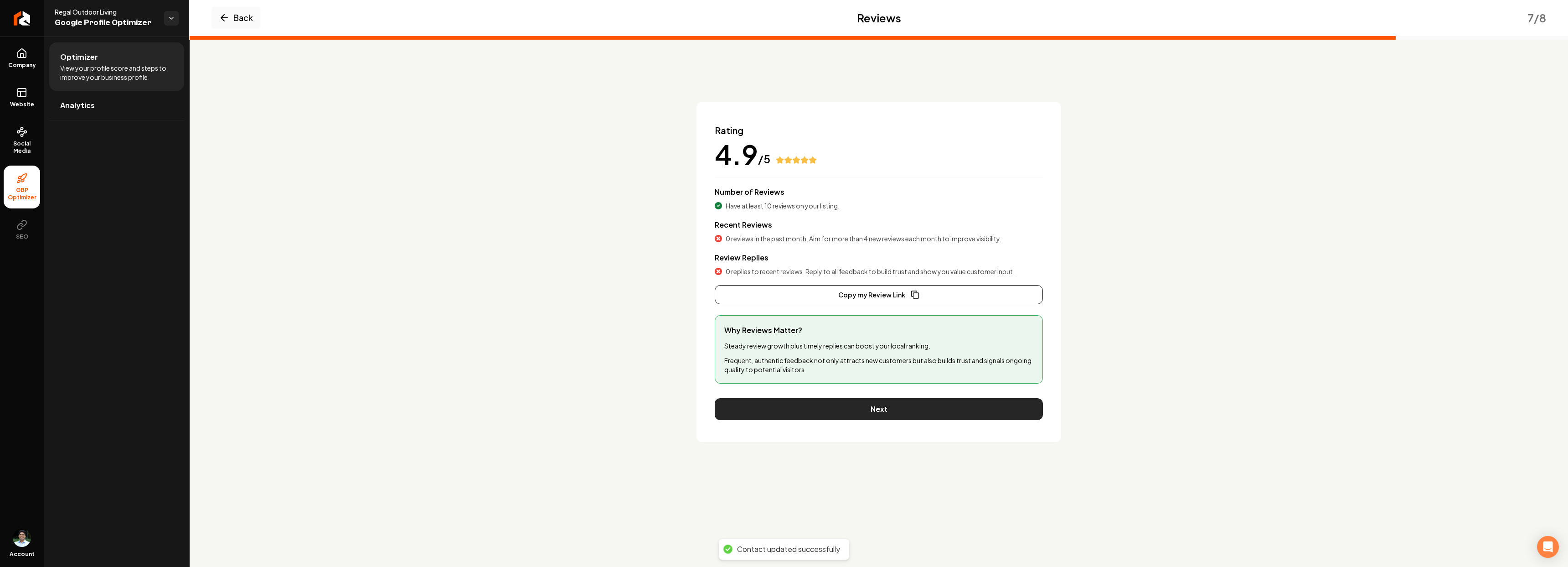
click at [839, 414] on button "Next" at bounding box center [878, 409] width 328 height 22
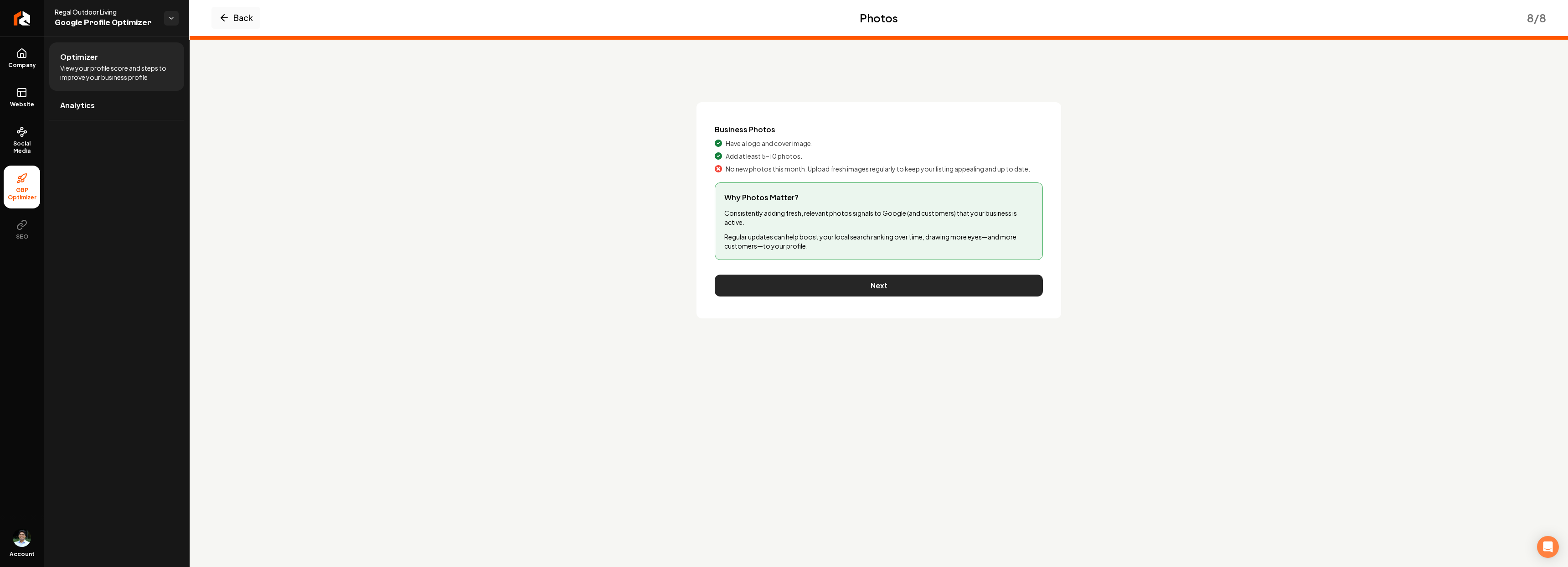
click at [889, 290] on button "Next" at bounding box center [878, 286] width 328 height 22
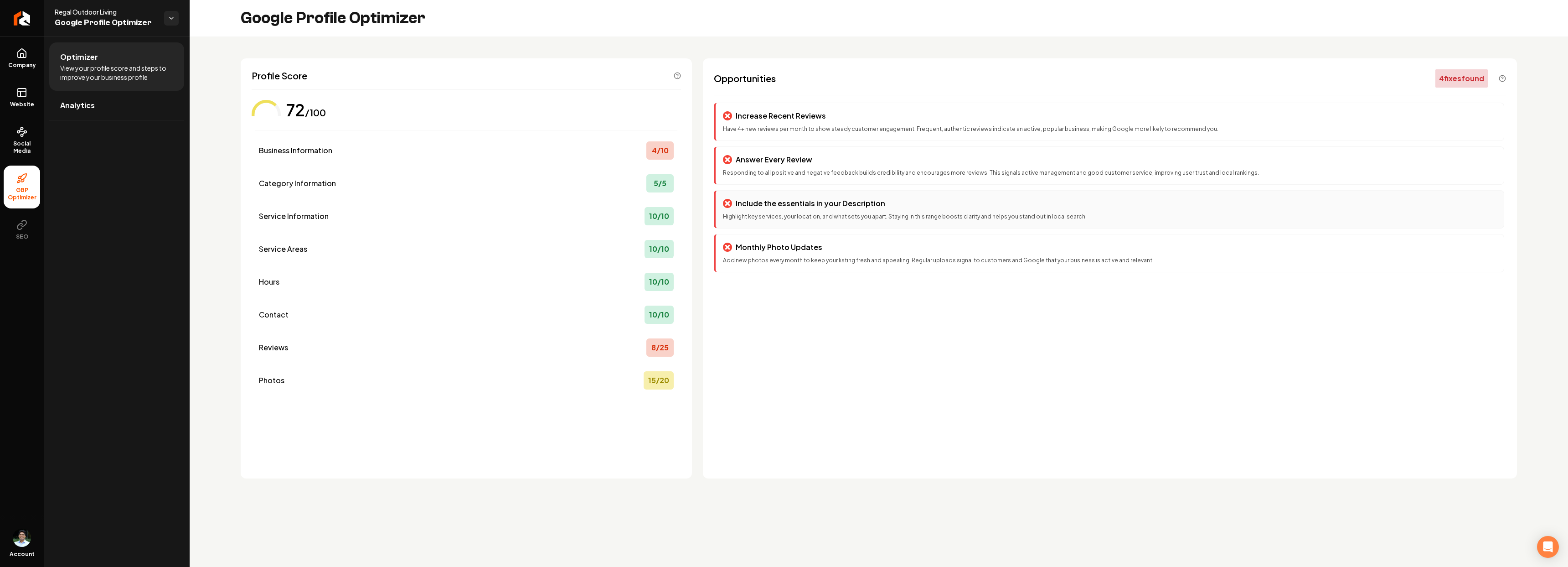
click at [793, 214] on p "Highlight key services, your location, and what sets you apart. Staying in this…" at bounding box center [1109, 217] width 773 height 8
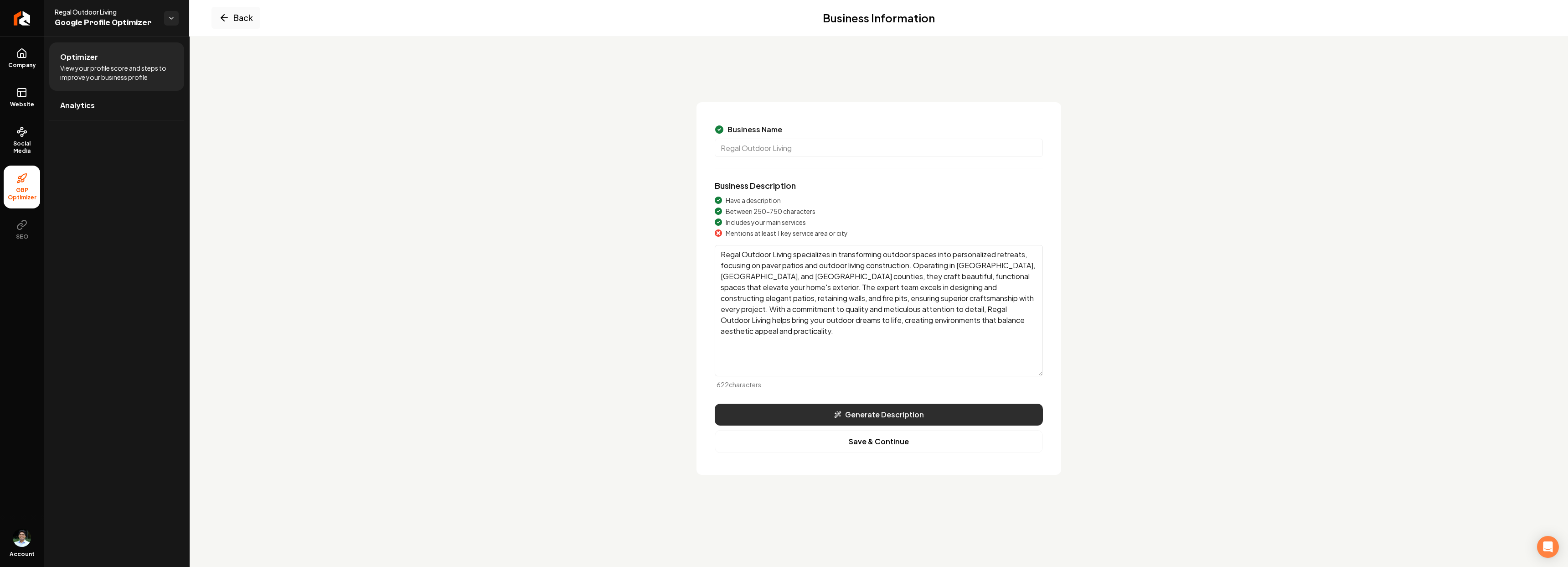
click at [823, 415] on button "Generate Description" at bounding box center [878, 414] width 328 height 22
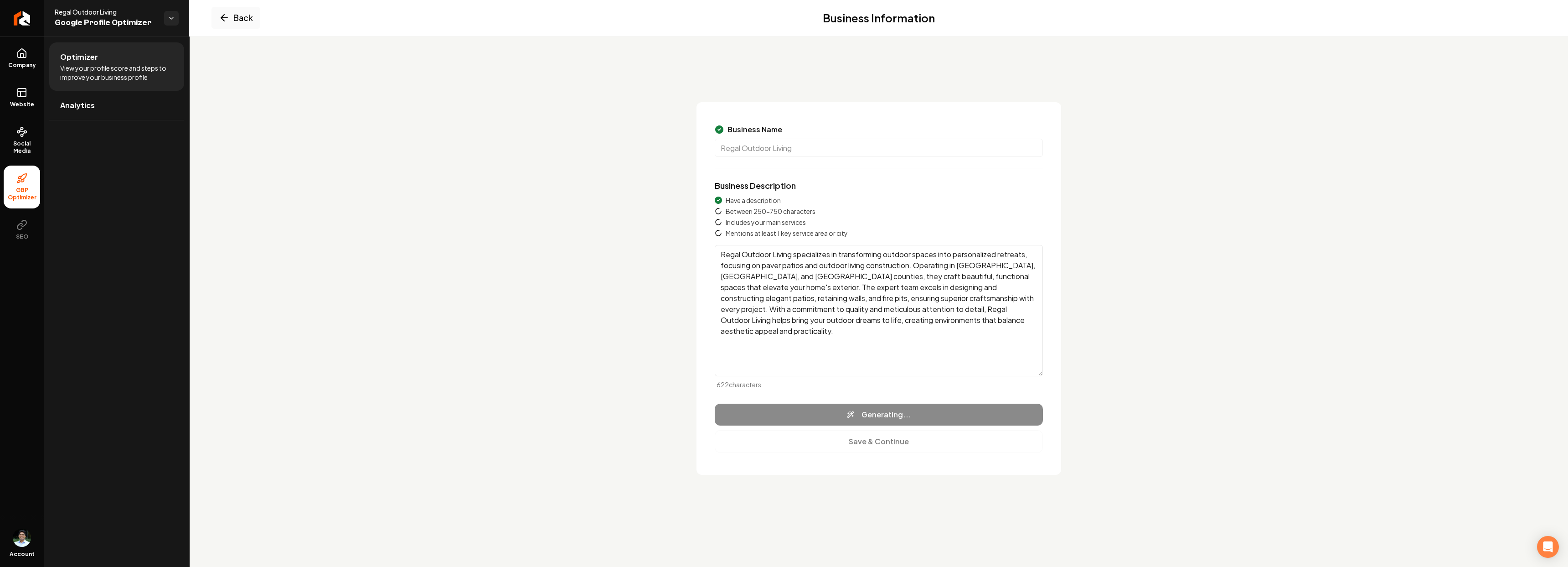
type textarea "Regal Outdoor Living specializes in creating stunning outdoor retreats with a f…"
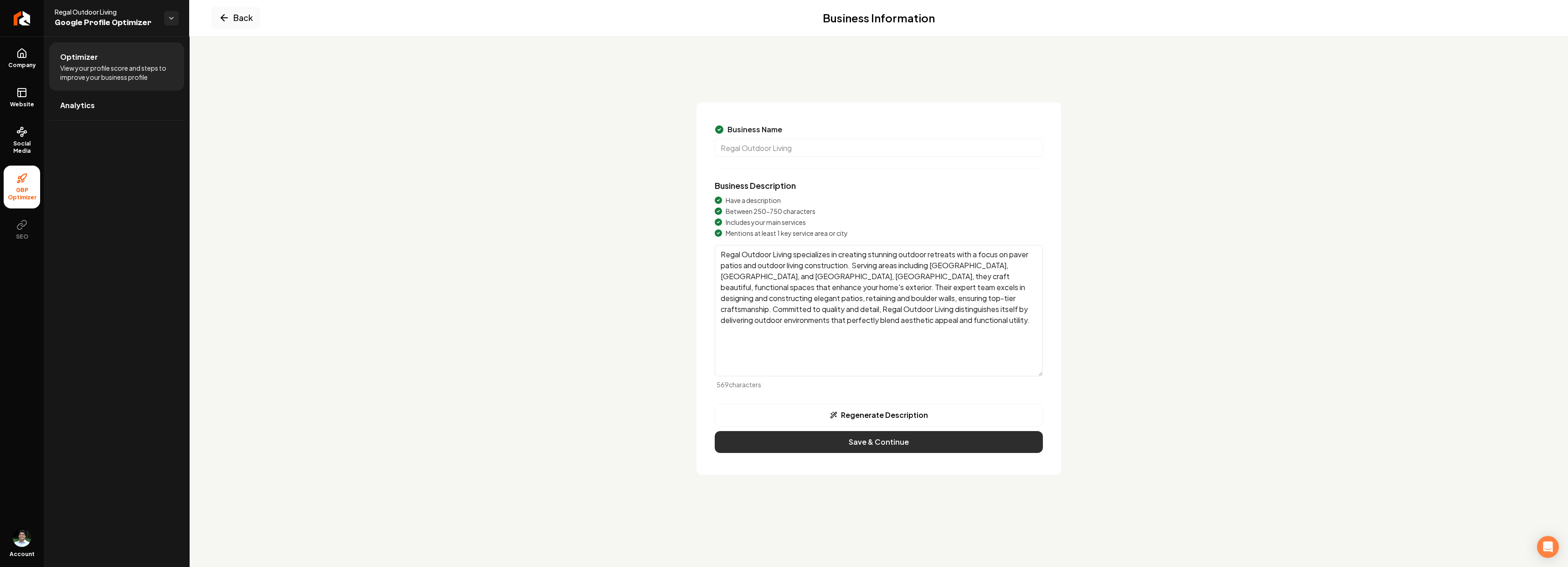
click at [928, 447] on button "Save & Continue" at bounding box center [878, 442] width 328 height 22
